Goal: Obtain resource: Download file/media

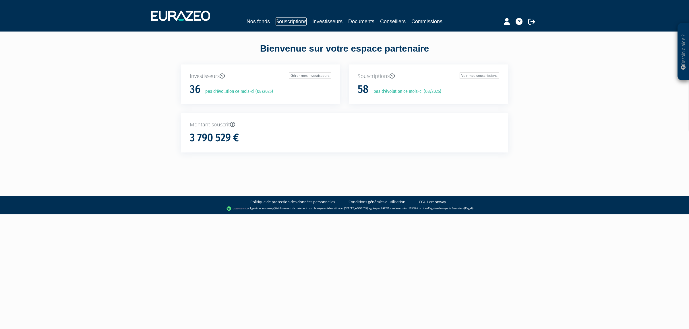
click at [285, 19] on link "Souscriptions" at bounding box center [290, 22] width 31 height 8
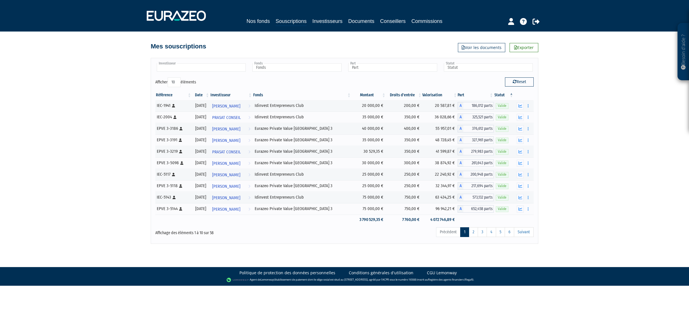
click at [217, 68] on input "text" at bounding box center [201, 67] width 89 height 8
type input "pra"
click at [181, 75] on li "PRA SAT CONSEIL" at bounding box center [201, 76] width 91 height 7
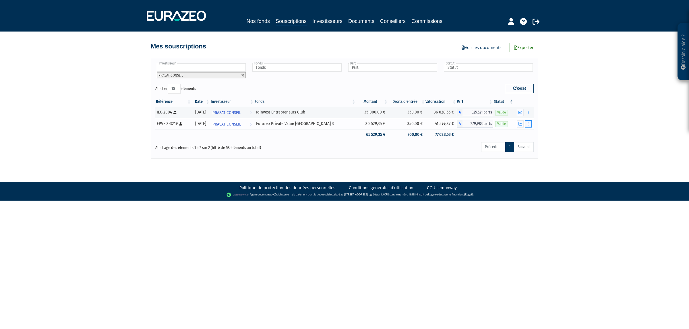
click at [524, 124] on button "button" at bounding box center [527, 124] width 7 height 7
click at [518, 144] on link "Rachat libre" at bounding box center [505, 144] width 47 height 9
click at [530, 127] on button "button" at bounding box center [527, 124] width 7 height 7
click at [519, 155] on link "Historique de rachat(s)" at bounding box center [505, 155] width 47 height 9
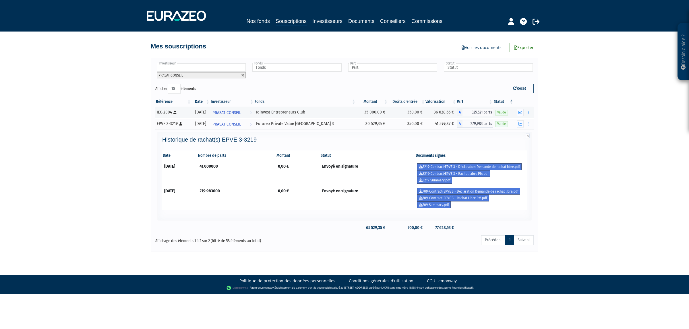
click at [576, 170] on div "Besoin d'aide ? × J'ai besoin d'aide Si vous avez une question à propos du fonc…" at bounding box center [344, 126] width 689 height 252
drag, startPoint x: 186, startPoint y: 166, endPoint x: 158, endPoint y: 162, distance: 28.1
click at [158, 162] on div "Historique de rachat(s) EPVE 3-3219 Date Nombre de parts Montant Statut Documen…" at bounding box center [345, 176] width 374 height 89
click at [197, 170] on td "31/03/2023" at bounding box center [179, 173] width 35 height 25
click at [228, 197] on td "279.983000" at bounding box center [236, 198] width 78 height 24
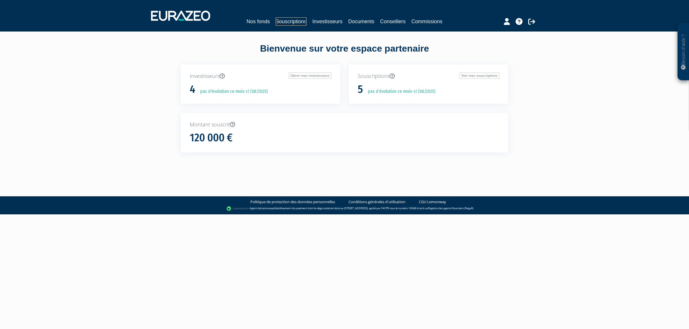
click at [296, 23] on link "Souscriptions" at bounding box center [290, 22] width 31 height 8
click at [293, 25] on link "Souscriptions" at bounding box center [290, 22] width 31 height 8
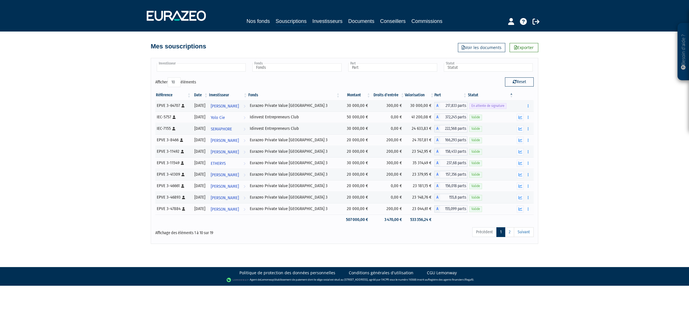
click at [214, 73] on ul at bounding box center [200, 68] width 91 height 11
type input "pas"
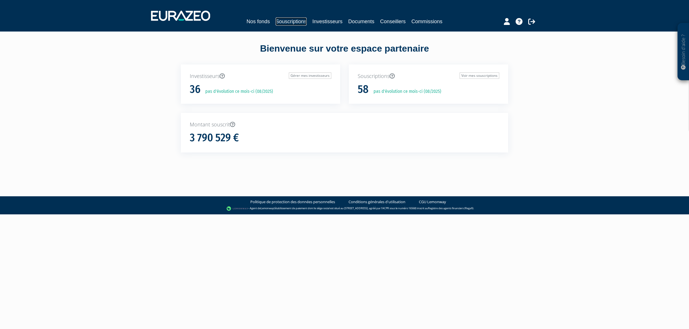
click at [298, 24] on link "Souscriptions" at bounding box center [290, 22] width 31 height 8
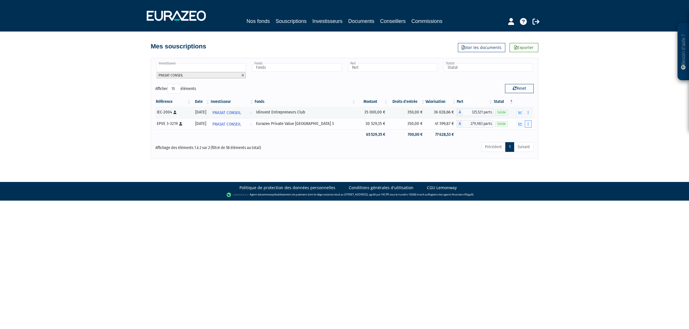
click at [529, 125] on button "button" at bounding box center [527, 124] width 7 height 7
click at [529, 124] on button "button" at bounding box center [527, 124] width 7 height 7
click at [515, 154] on link "Historique de rachat(s)" at bounding box center [505, 155] width 47 height 9
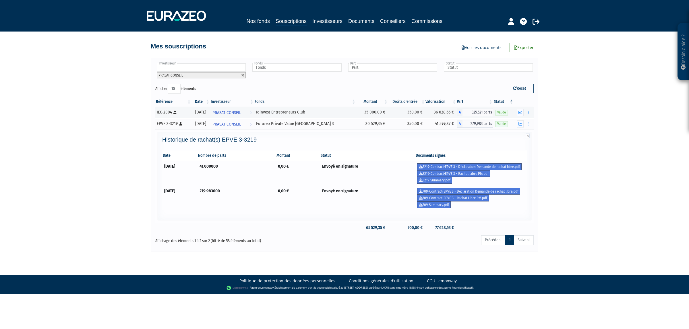
click at [293, 160] on th "Montant" at bounding box center [298, 156] width 44 height 11
click at [333, 177] on td "Envoyé en signature" at bounding box center [367, 173] width 95 height 25
click at [329, 214] on div "Historique de rachat(s) EPVE 3-3219 Date Nombre de parts Montant Statut Documen…" at bounding box center [344, 178] width 370 height 82
click at [448, 181] on link "3219-Summary.pdf" at bounding box center [434, 180] width 35 height 7
click at [474, 169] on link "3219-Contract-EPVE 3 - Déclaration Demande de rachat libre.pdf" at bounding box center [469, 167] width 104 height 7
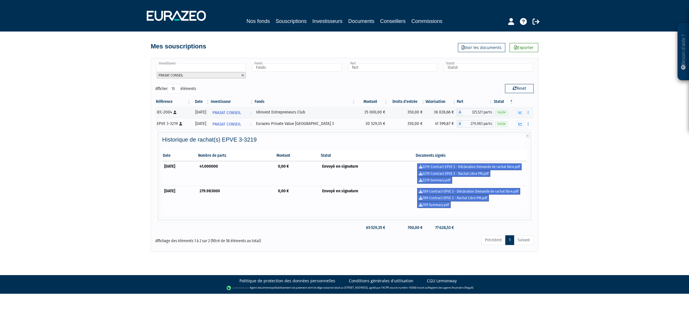
click at [197, 196] on td "30/06/2025" at bounding box center [179, 198] width 35 height 24
click at [474, 193] on link "709-Contract-EPVE 3 - Déclaration Demande de rachat libre.pdf" at bounding box center [468, 191] width 103 height 7
click at [458, 190] on link "709-Contract-EPVE 3 - Déclaration Demande de rachat libre.pdf" at bounding box center [468, 191] width 103 height 7
click at [455, 166] on link "3219-Contract-EPVE 3 - Déclaration Demande de rachat libre.pdf" at bounding box center [469, 167] width 104 height 7
click at [483, 193] on link "709-Contract-EPVE 3 - Déclaration Demande de rachat libre.pdf" at bounding box center [468, 191] width 103 height 7
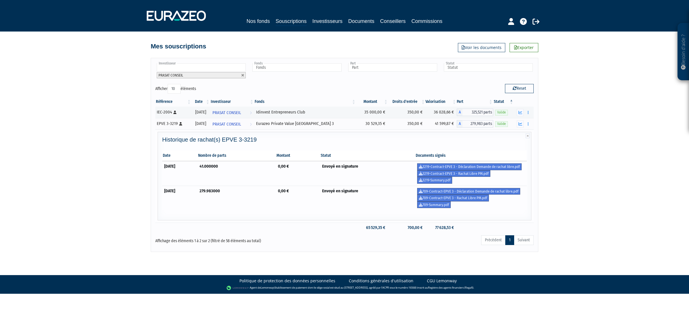
click at [384, 176] on td "Envoyé en signature" at bounding box center [367, 173] width 95 height 25
click at [446, 204] on link "709-Summary.pdf" at bounding box center [434, 205] width 34 height 7
click at [609, 171] on div "Besoin d'aide ? × J'ai besoin d'aide Si vous avez une question à propos du fonc…" at bounding box center [344, 126] width 689 height 252
click at [320, 200] on td "0,00 €" at bounding box center [298, 198] width 44 height 24
click at [460, 197] on link "709-Contract-EPVE 3 - Rachat Libre PM.pdf" at bounding box center [453, 198] width 72 height 7
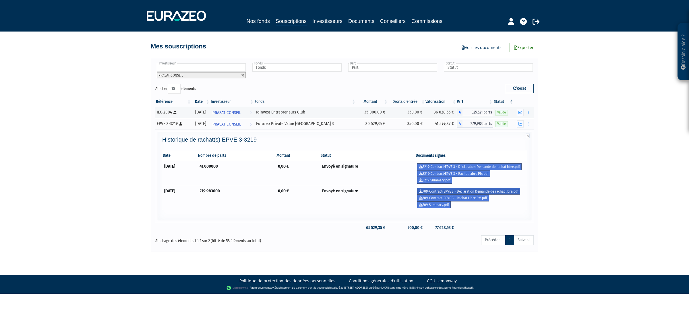
click at [488, 189] on link "709-Contract-EPVE 3 - Déclaration Demande de rachat libre.pdf" at bounding box center [468, 191] width 103 height 7
click at [580, 84] on div "Besoin d'aide ? × J'ai besoin d'aide Si vous avez une question à propos du fonc…" at bounding box center [344, 126] width 689 height 252
click at [508, 159] on th "Documents signés" at bounding box center [471, 156] width 112 height 11
